Goal: Find specific page/section

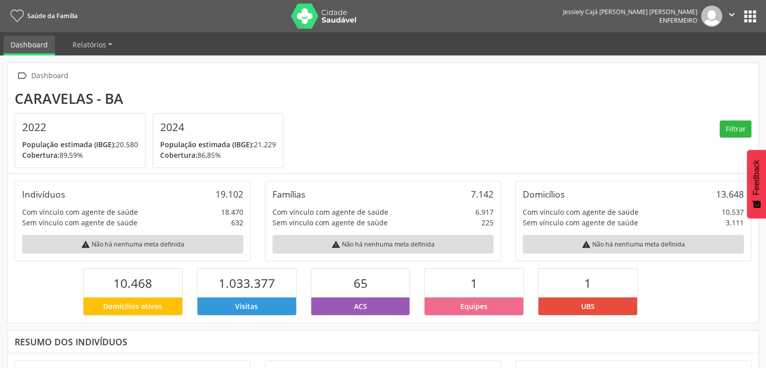
click at [747, 17] on button "apps" at bounding box center [751, 17] width 18 height 18
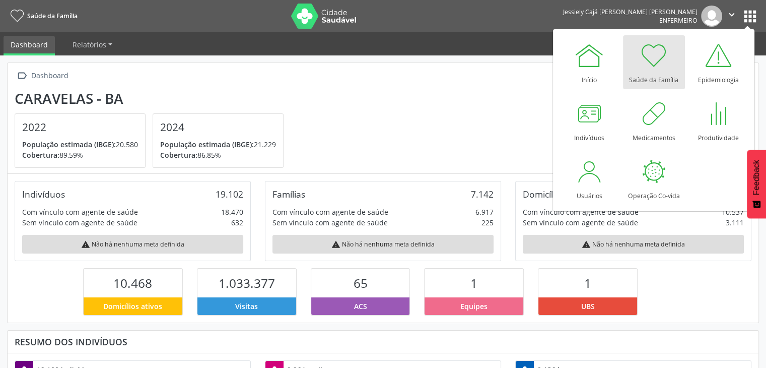
scroll to position [166, 250]
click at [588, 118] on div at bounding box center [589, 113] width 30 height 30
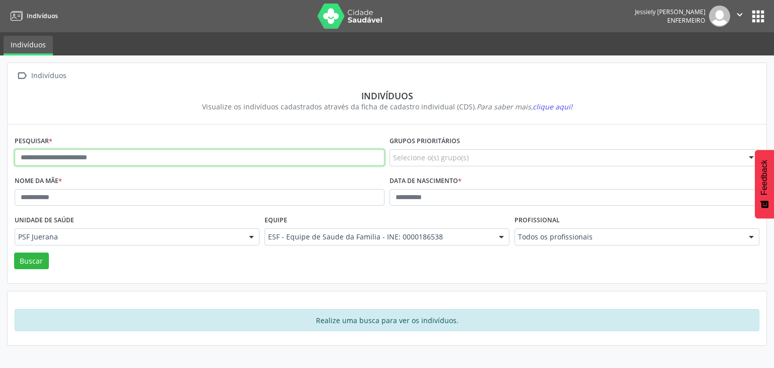
click at [222, 155] on input "text" at bounding box center [200, 157] width 370 height 17
click at [14, 252] on button "Buscar" at bounding box center [31, 260] width 35 height 17
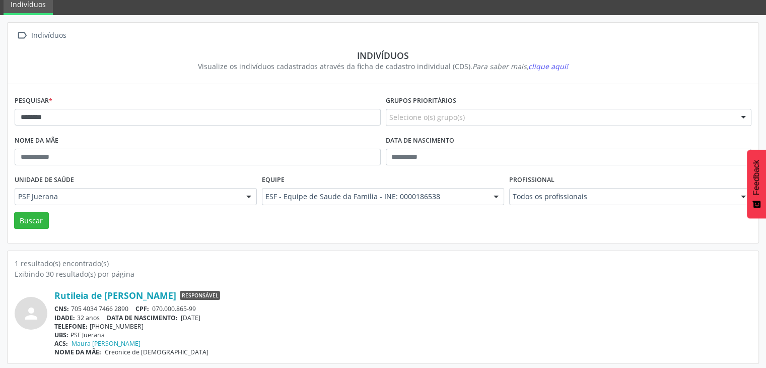
scroll to position [42, 0]
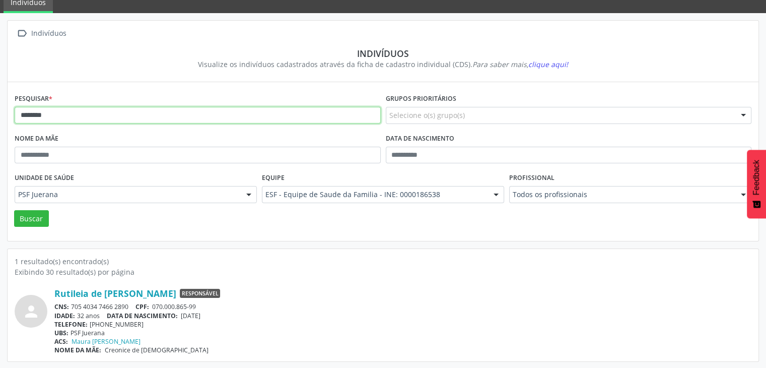
click at [55, 119] on input "********" at bounding box center [198, 115] width 366 height 17
type input "*"
